Goal: Information Seeking & Learning: Understand process/instructions

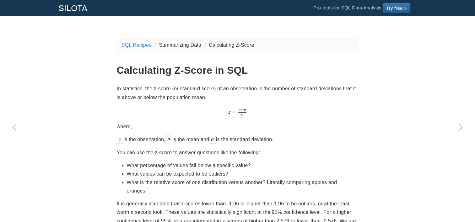
scroll to position [94, 0]
drag, startPoint x: 173, startPoint y: 113, endPoint x: 166, endPoint y: 112, distance: 6.3
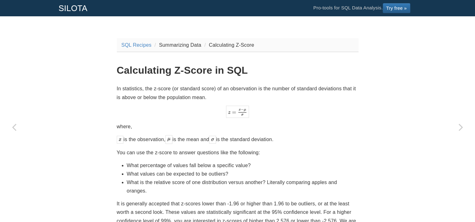
scroll to position [63, 0]
drag, startPoint x: 15, startPoint y: 125, endPoint x: 73, endPoint y: 130, distance: 58.3
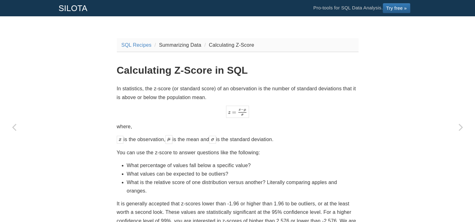
drag, startPoint x: 73, startPoint y: 130, endPoint x: 84, endPoint y: 136, distance: 11.6
drag, startPoint x: 15, startPoint y: 124, endPoint x: 75, endPoint y: 130, distance: 60.2
drag, startPoint x: 75, startPoint y: 130, endPoint x: 85, endPoint y: 136, distance: 11.7
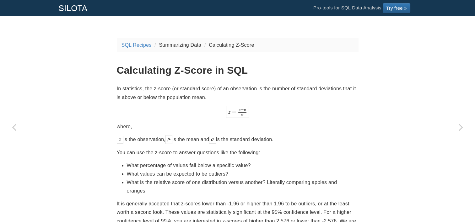
drag, startPoint x: 15, startPoint y: 126, endPoint x: 18, endPoint y: 124, distance: 3.2
drag, startPoint x: 18, startPoint y: 124, endPoint x: 66, endPoint y: 134, distance: 49.8
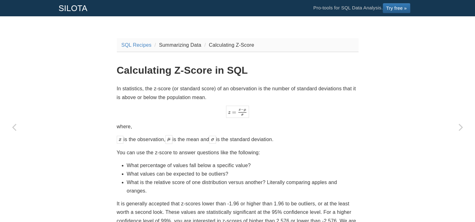
drag, startPoint x: 14, startPoint y: 125, endPoint x: 72, endPoint y: 127, distance: 57.7
drag, startPoint x: 72, startPoint y: 127, endPoint x: 74, endPoint y: 132, distance: 6.2
drag, startPoint x: 74, startPoint y: 132, endPoint x: 37, endPoint y: 136, distance: 36.8
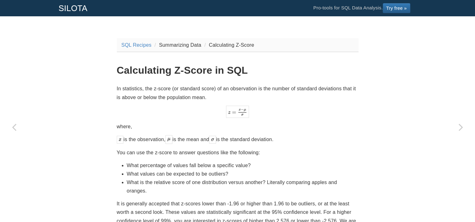
drag, startPoint x: 16, startPoint y: 127, endPoint x: 66, endPoint y: 124, distance: 49.3
drag, startPoint x: 66, startPoint y: 124, endPoint x: 50, endPoint y: 134, distance: 18.9
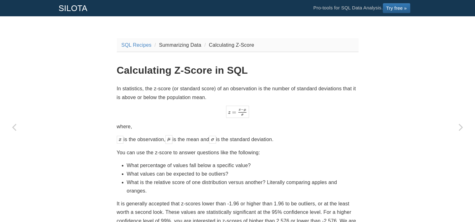
drag, startPoint x: 12, startPoint y: 126, endPoint x: 74, endPoint y: 126, distance: 62.1
drag, startPoint x: 74, startPoint y: 126, endPoint x: 42, endPoint y: 139, distance: 34.5
drag, startPoint x: 14, startPoint y: 125, endPoint x: 70, endPoint y: 127, distance: 55.9
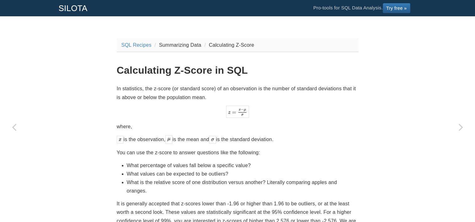
drag, startPoint x: 70, startPoint y: 127, endPoint x: 48, endPoint y: 139, distance: 24.7
drag, startPoint x: 12, startPoint y: 127, endPoint x: 73, endPoint y: 127, distance: 60.9
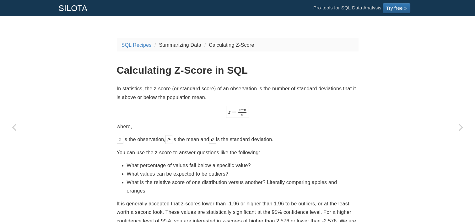
drag, startPoint x: 73, startPoint y: 127, endPoint x: 63, endPoint y: 139, distance: 15.1
drag, startPoint x: 13, startPoint y: 124, endPoint x: 73, endPoint y: 126, distance: 60.3
drag, startPoint x: 73, startPoint y: 126, endPoint x: 50, endPoint y: 137, distance: 25.4
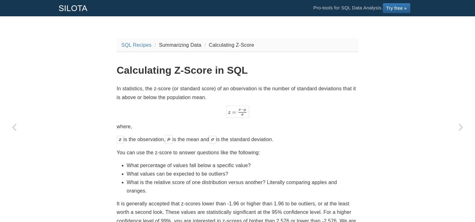
drag, startPoint x: 16, startPoint y: 126, endPoint x: 75, endPoint y: 130, distance: 59.1
drag, startPoint x: 75, startPoint y: 130, endPoint x: 54, endPoint y: 140, distance: 23.6
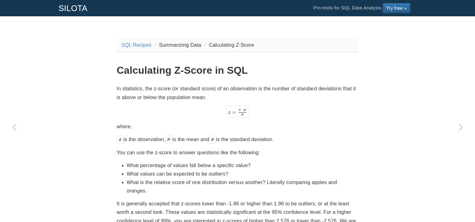
drag, startPoint x: 13, startPoint y: 125, endPoint x: 72, endPoint y: 127, distance: 59.0
drag, startPoint x: 72, startPoint y: 127, endPoint x: 57, endPoint y: 141, distance: 19.8
drag, startPoint x: 57, startPoint y: 141, endPoint x: 74, endPoint y: 127, distance: 21.8
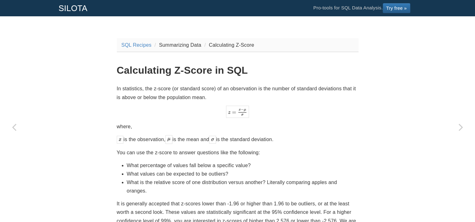
drag, startPoint x: 74, startPoint y: 127, endPoint x: 62, endPoint y: 141, distance: 18.7
drag, startPoint x: 15, startPoint y: 125, endPoint x: 69, endPoint y: 127, distance: 54.3
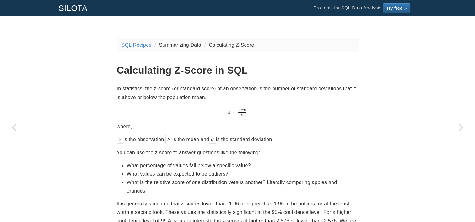
drag, startPoint x: 69, startPoint y: 127, endPoint x: 44, endPoint y: 140, distance: 28.1
drag, startPoint x: 15, startPoint y: 126, endPoint x: 74, endPoint y: 132, distance: 59.2
drag, startPoint x: 15, startPoint y: 148, endPoint x: 82, endPoint y: 156, distance: 68.2
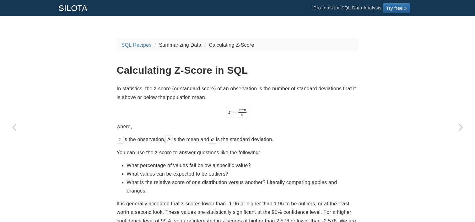
drag, startPoint x: 82, startPoint y: 156, endPoint x: 71, endPoint y: 166, distance: 14.7
drag, startPoint x: 32, startPoint y: 156, endPoint x: 79, endPoint y: 156, distance: 47.7
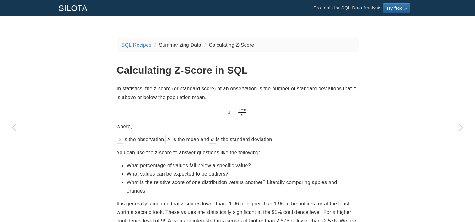
drag, startPoint x: 79, startPoint y: 156, endPoint x: 71, endPoint y: 168, distance: 14.8
drag, startPoint x: 15, startPoint y: 150, endPoint x: 78, endPoint y: 152, distance: 63.4
drag, startPoint x: 78, startPoint y: 152, endPoint x: 69, endPoint y: 168, distance: 17.8
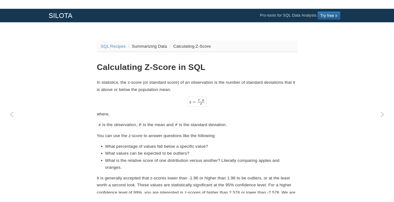
scroll to position [885, 0]
